Goal: Task Accomplishment & Management: Complete application form

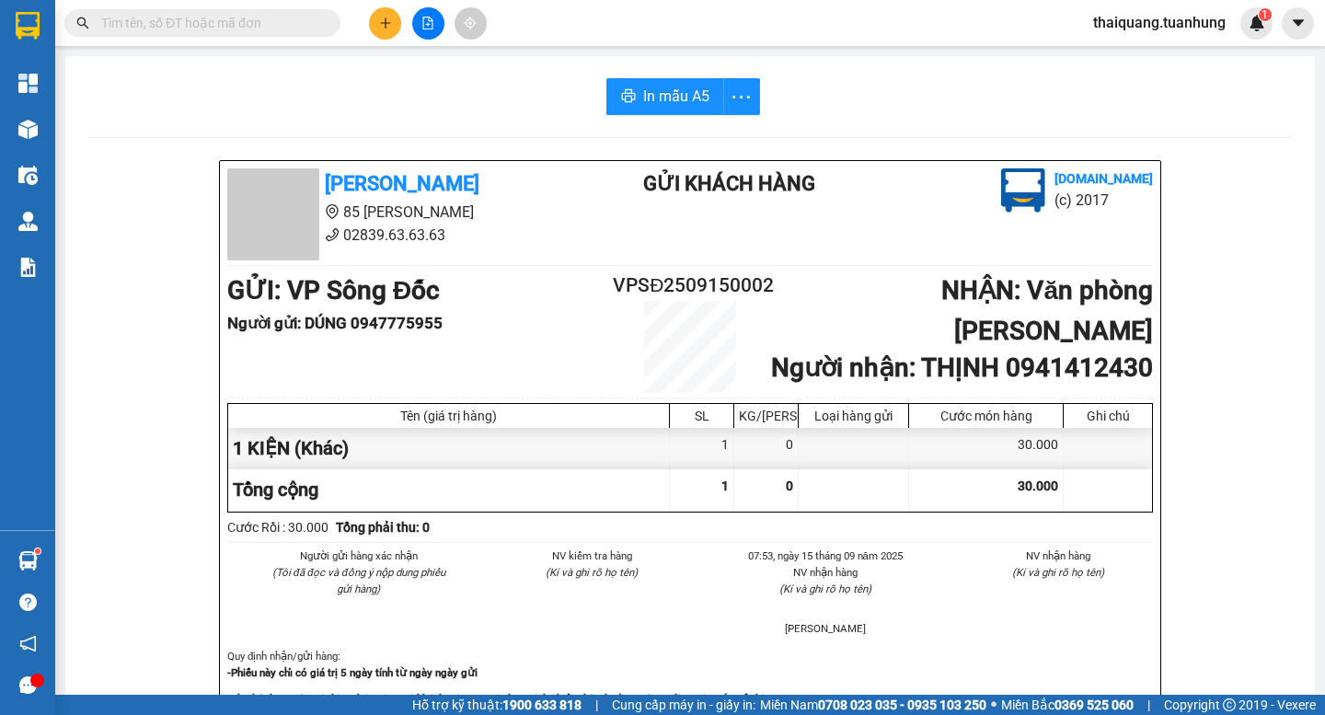
scroll to position [217, 0]
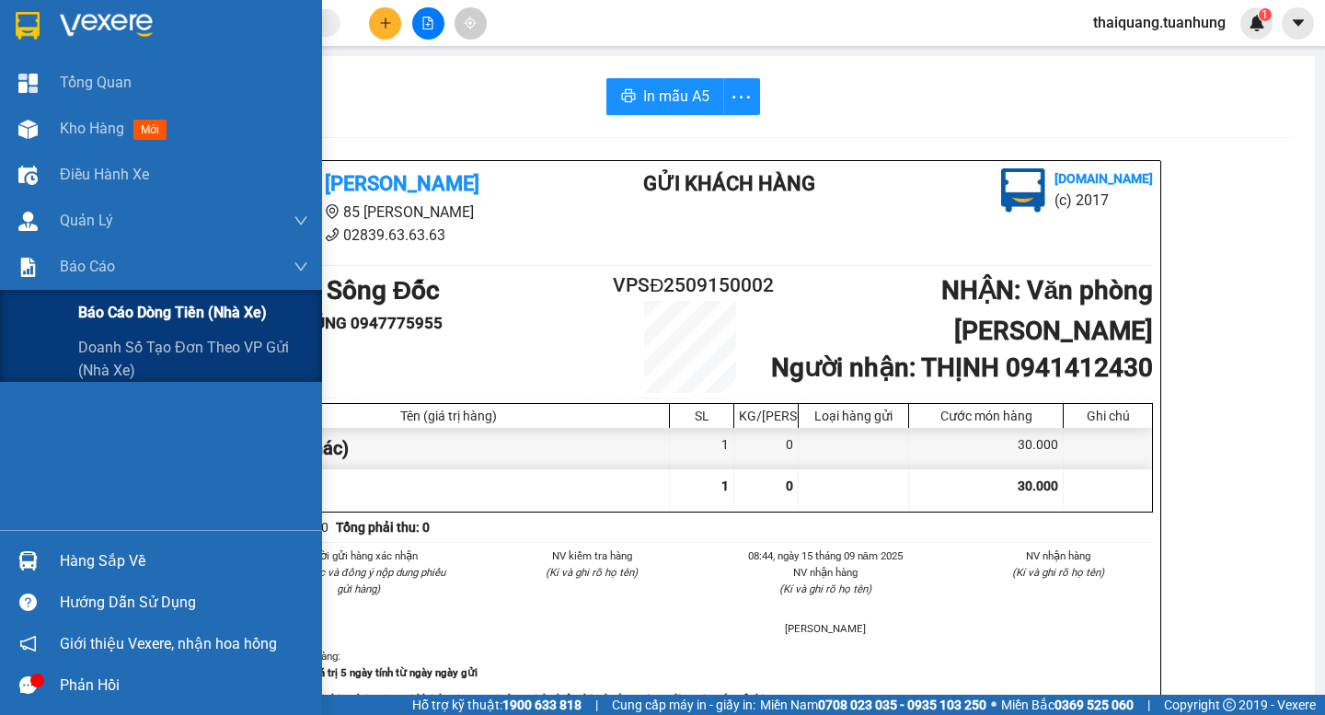
click at [81, 314] on span "Báo cáo dòng tiền (nhà xe)" at bounding box center [172, 312] width 189 height 23
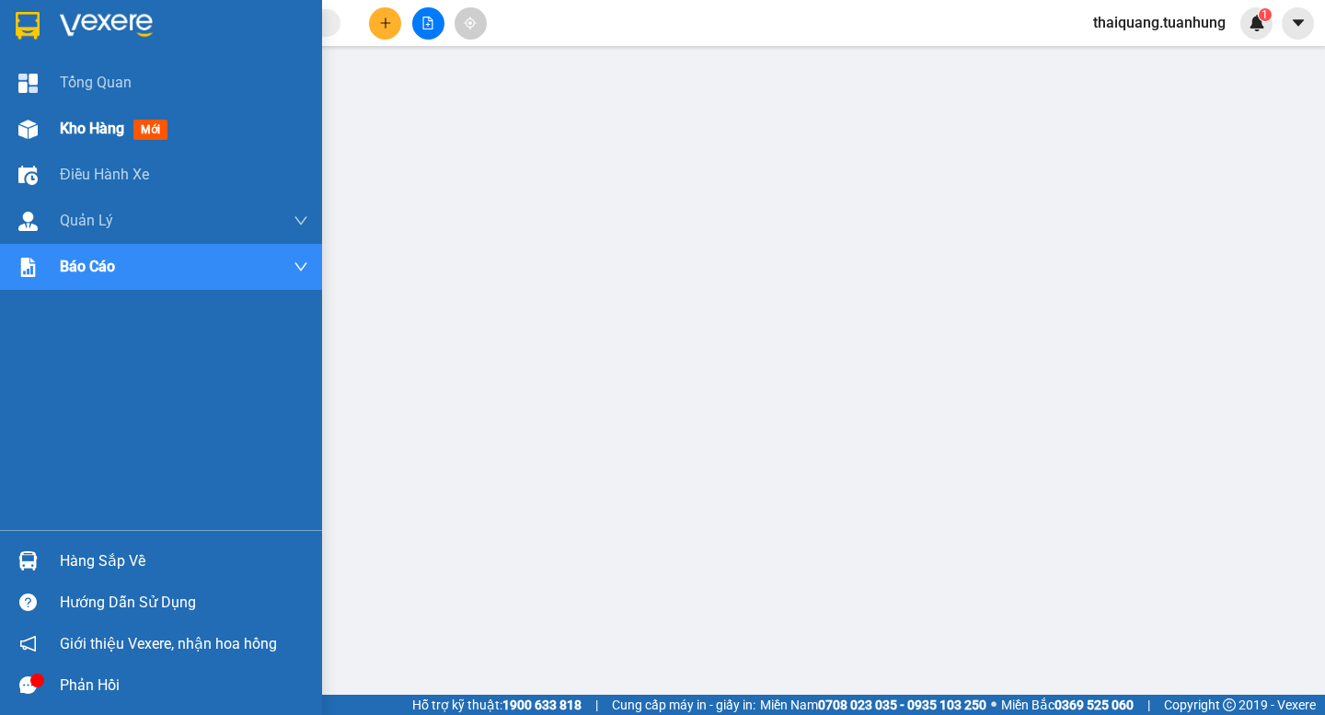
click at [54, 129] on div "Kho hàng mới" at bounding box center [161, 129] width 322 height 46
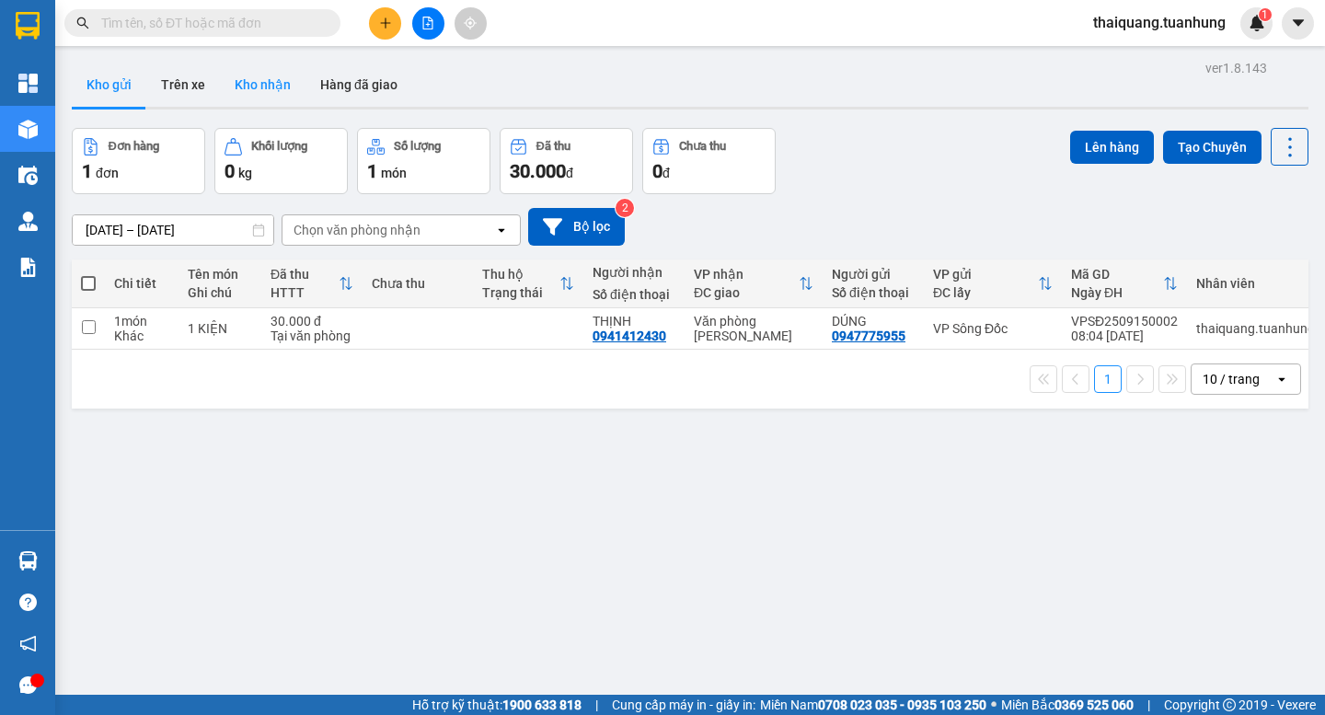
click at [262, 88] on button "Kho nhận" at bounding box center [263, 85] width 86 height 44
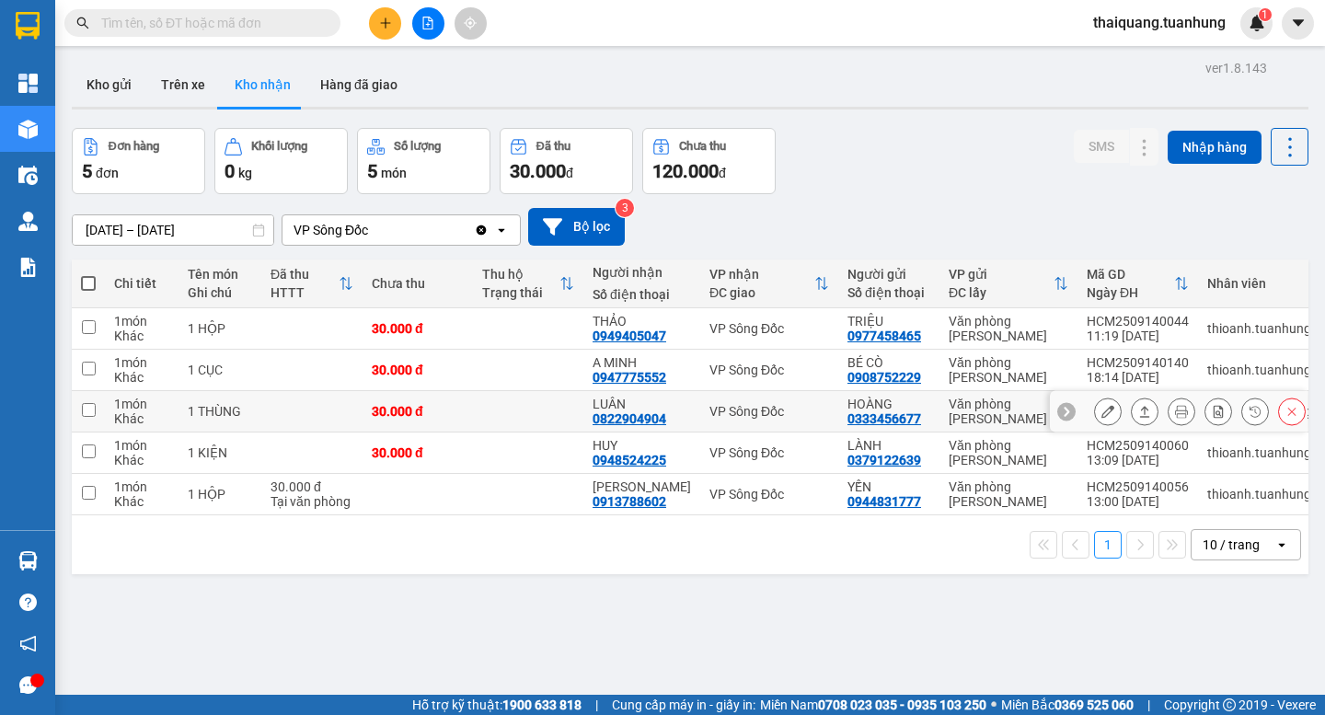
click at [1101, 412] on icon at bounding box center [1107, 411] width 13 height 13
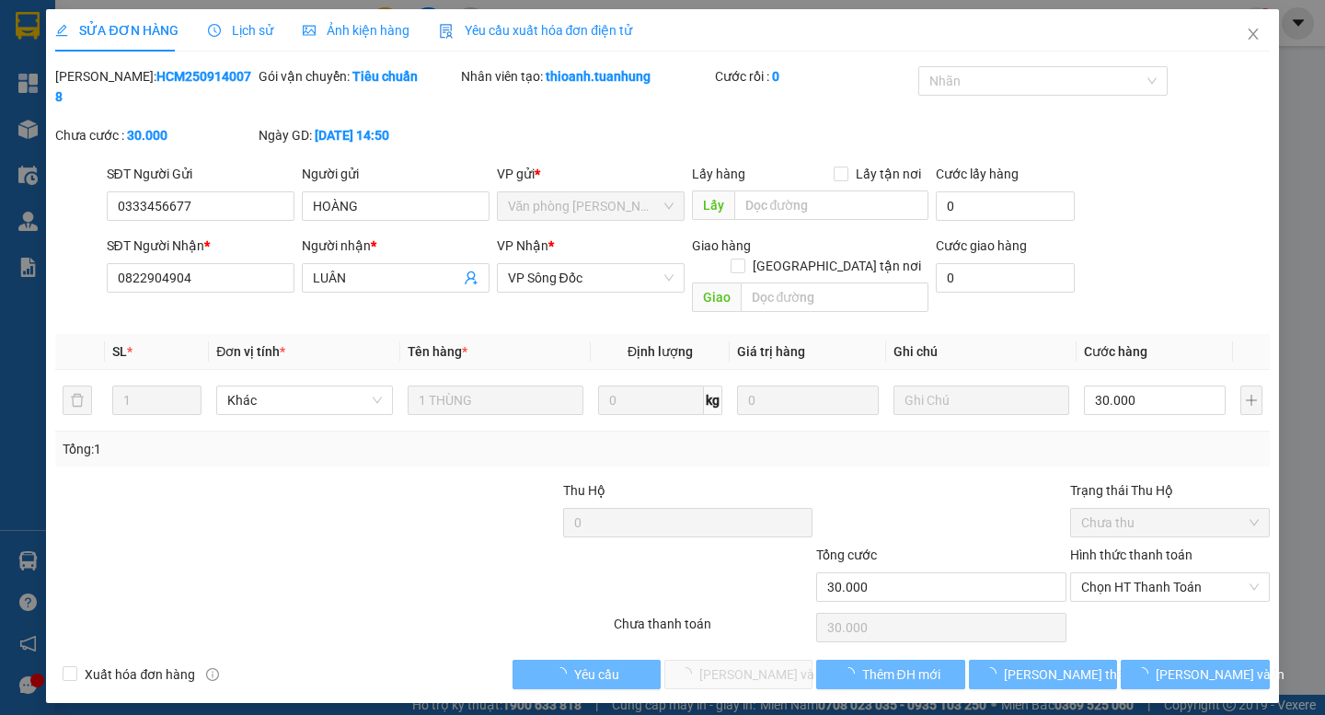
type input "0333456677"
type input "HOÀNG"
type input "0822904904"
type input "LUÂN"
type input "30.000"
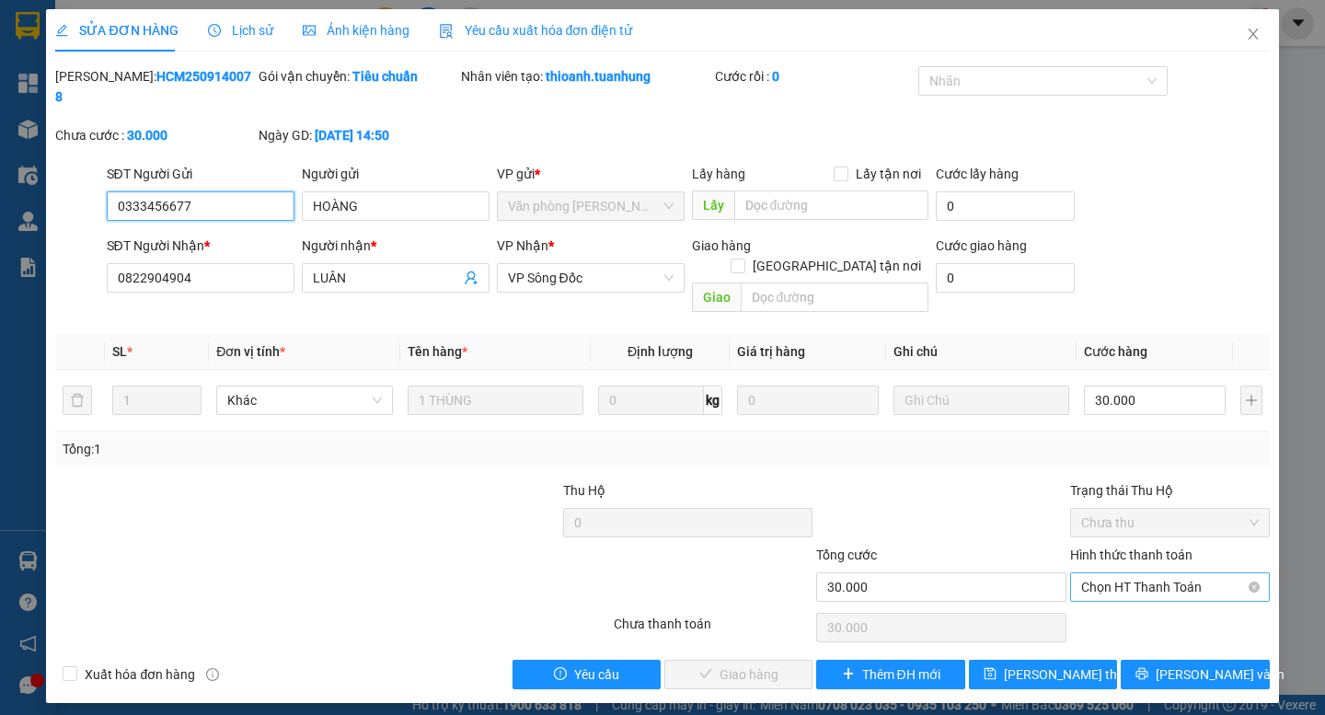
click at [1134, 573] on span "Chọn HT Thanh Toán" at bounding box center [1170, 587] width 178 height 28
click at [1133, 582] on div "Tại văn phòng" at bounding box center [1170, 583] width 178 height 20
type input "0"
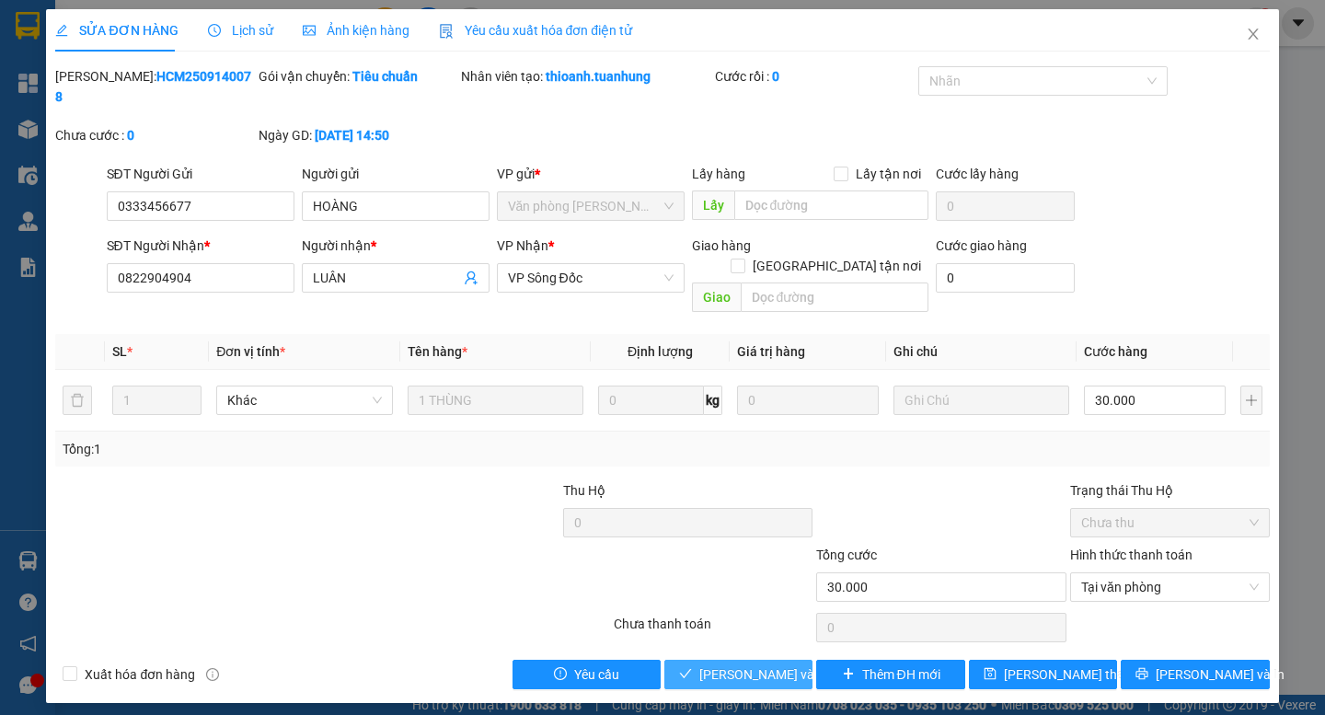
click at [733, 660] on button "[PERSON_NAME] và Giao hàng" at bounding box center [738, 674] width 148 height 29
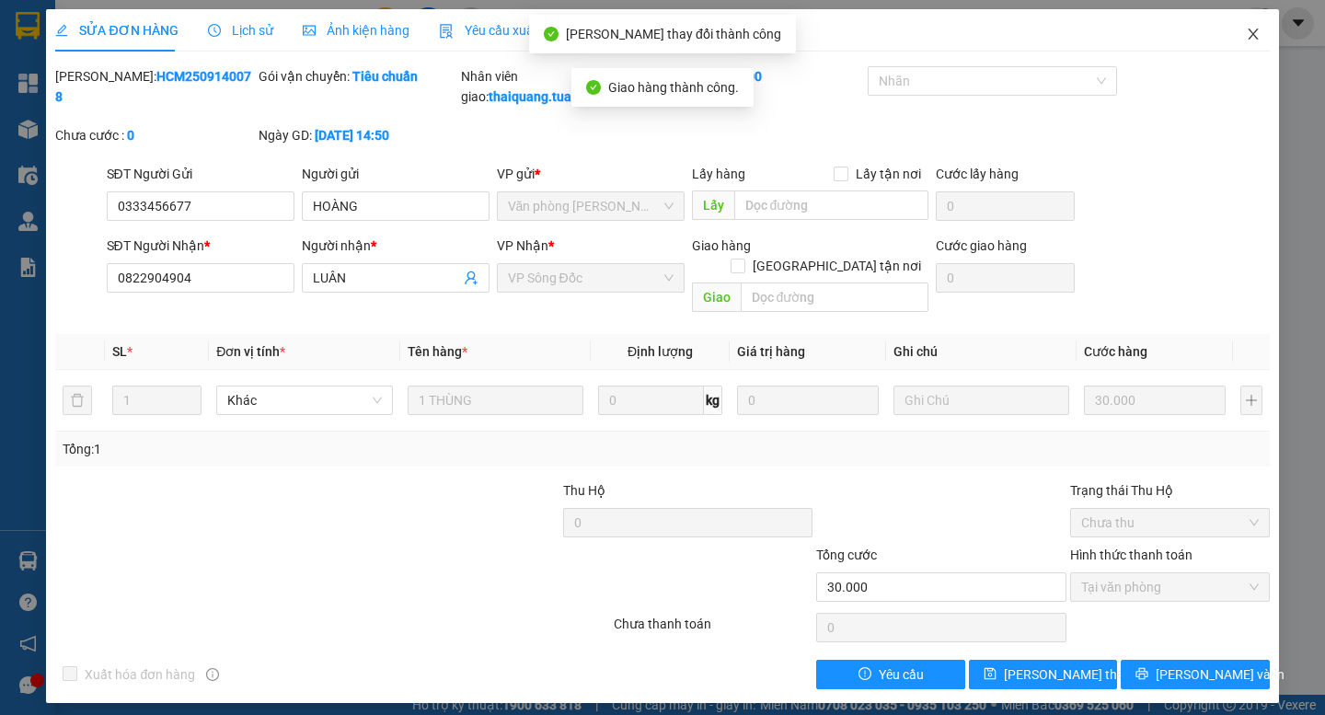
click at [1258, 36] on icon "close" at bounding box center [1253, 34] width 15 height 15
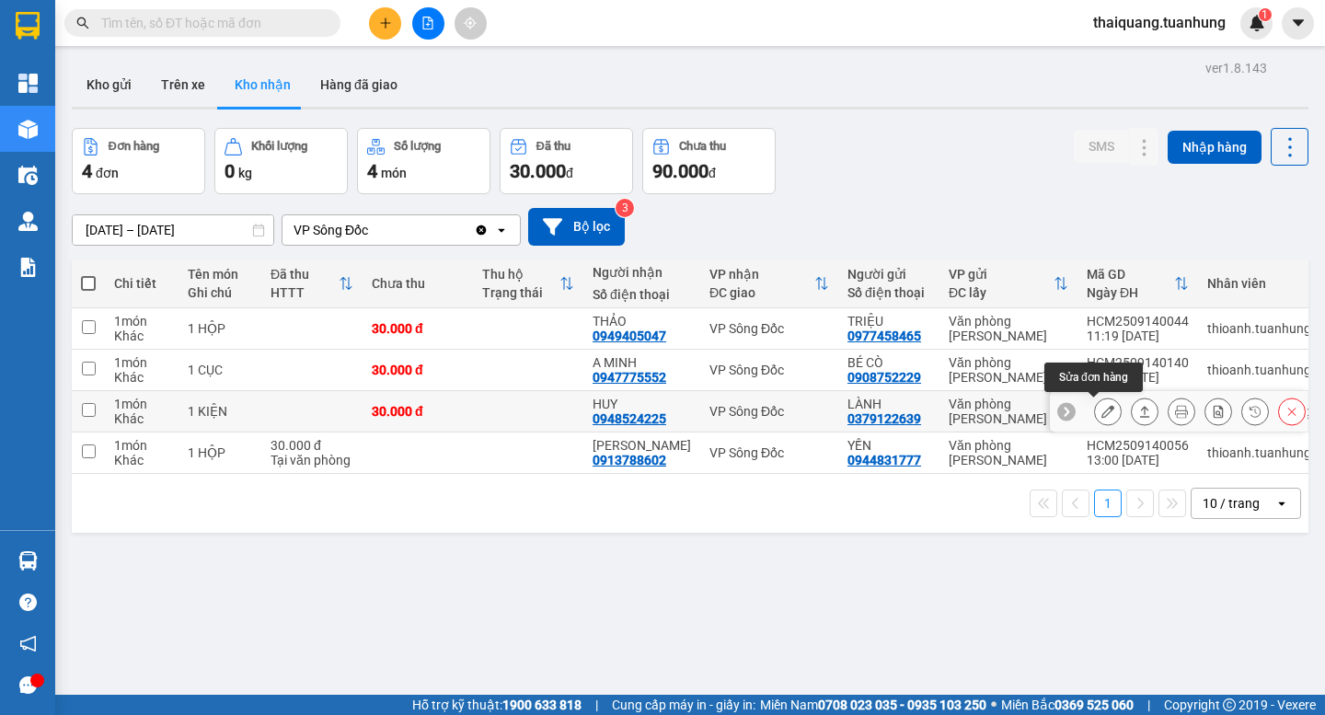
click at [1101, 414] on icon at bounding box center [1107, 411] width 13 height 13
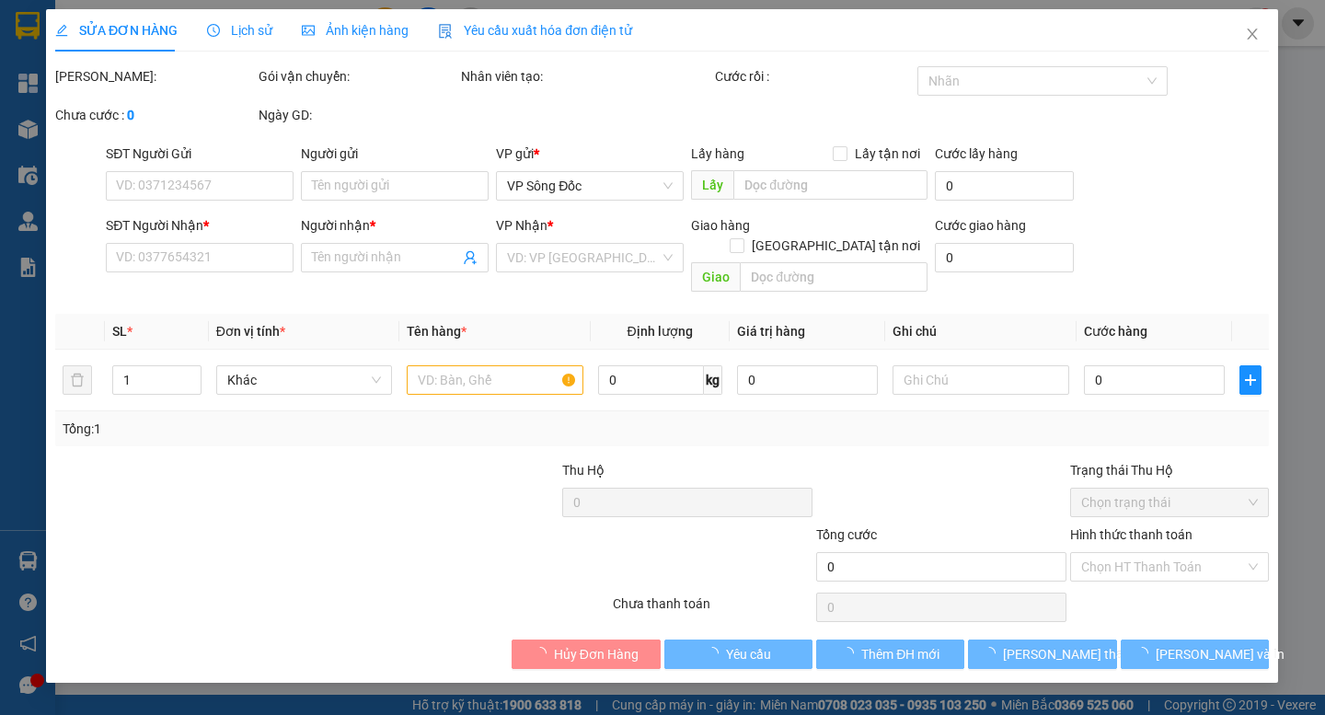
type input "0379122639"
type input "LÀNH"
type input "0948524225"
type input "HUY"
type input "30.000"
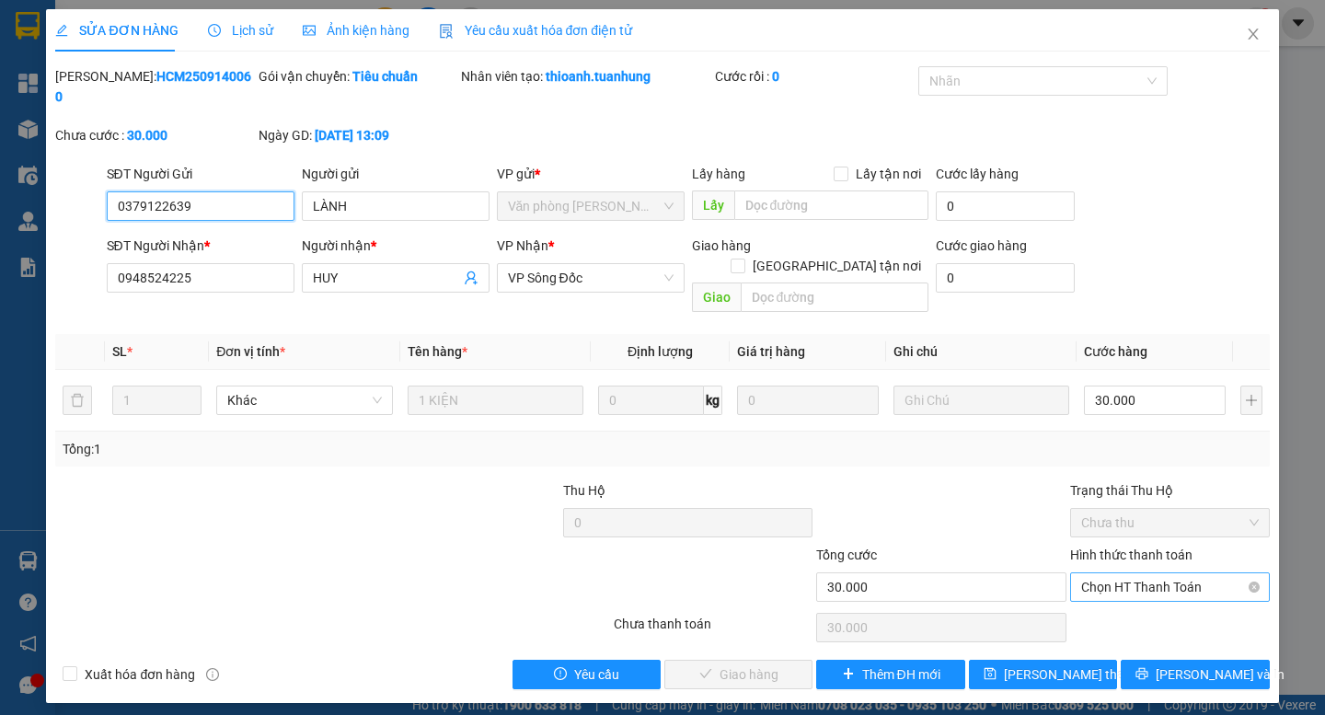
click at [1139, 573] on span "Chọn HT Thanh Toán" at bounding box center [1170, 587] width 178 height 28
drag, startPoint x: 1137, startPoint y: 579, endPoint x: 790, endPoint y: 595, distance: 347.3
click at [1133, 578] on div "Tại văn phòng" at bounding box center [1170, 583] width 178 height 20
type input "0"
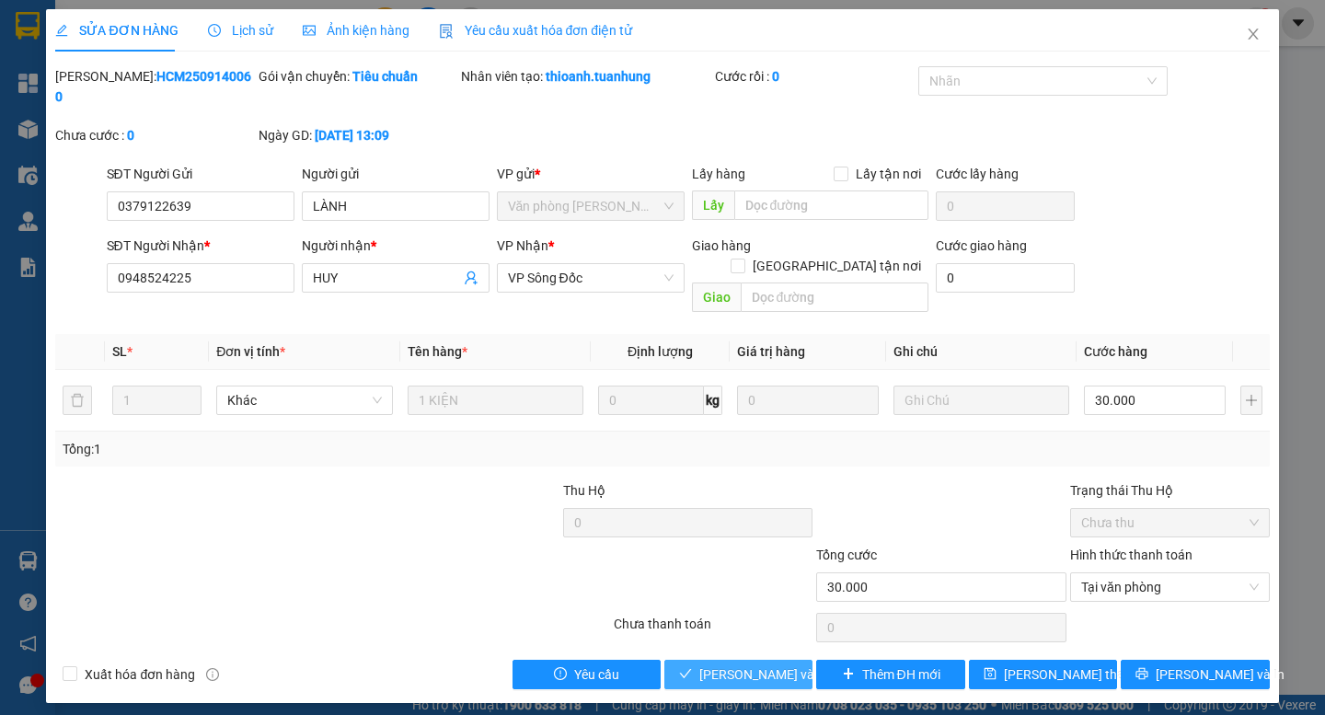
click at [705, 660] on button "[PERSON_NAME] và Giao hàng" at bounding box center [738, 674] width 148 height 29
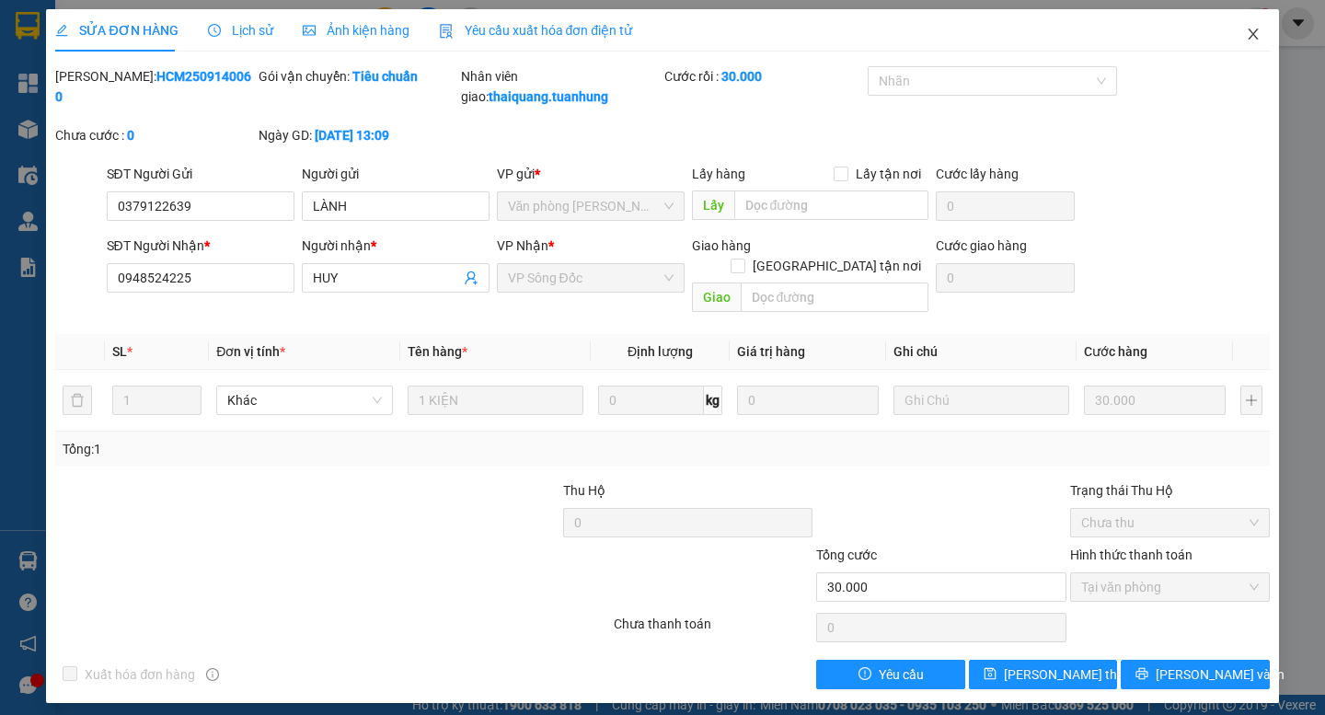
click at [1248, 27] on span "Close" at bounding box center [1254, 35] width 52 height 52
